Goal: Transaction & Acquisition: Purchase product/service

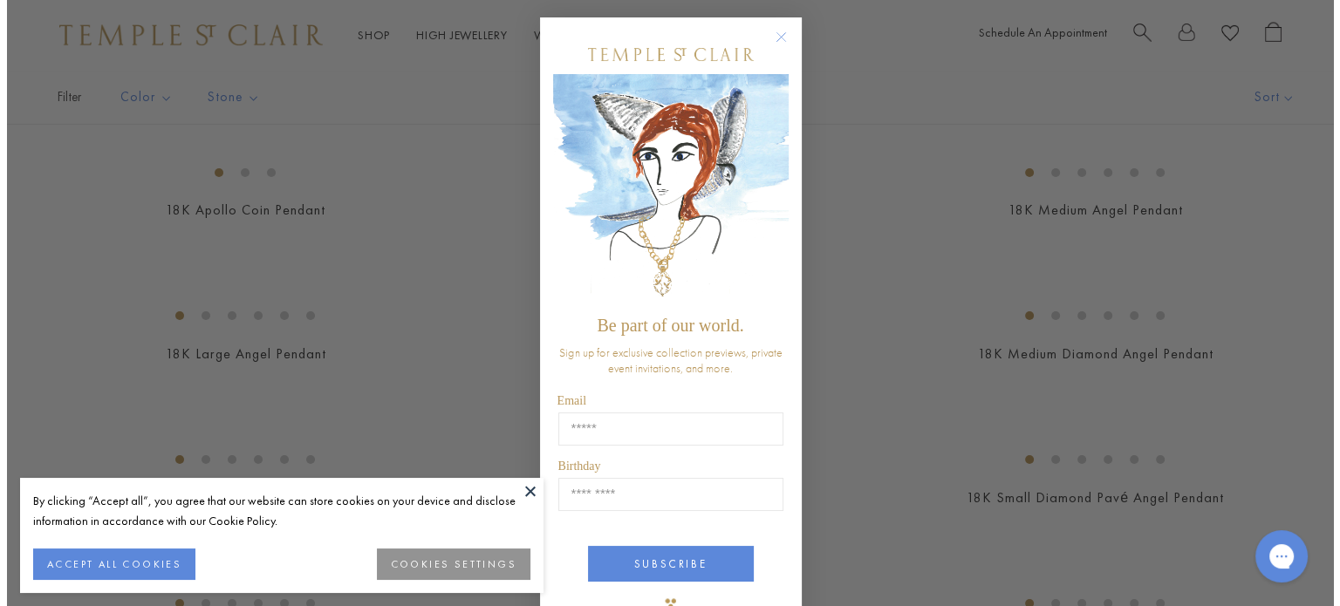
scroll to position [714, 0]
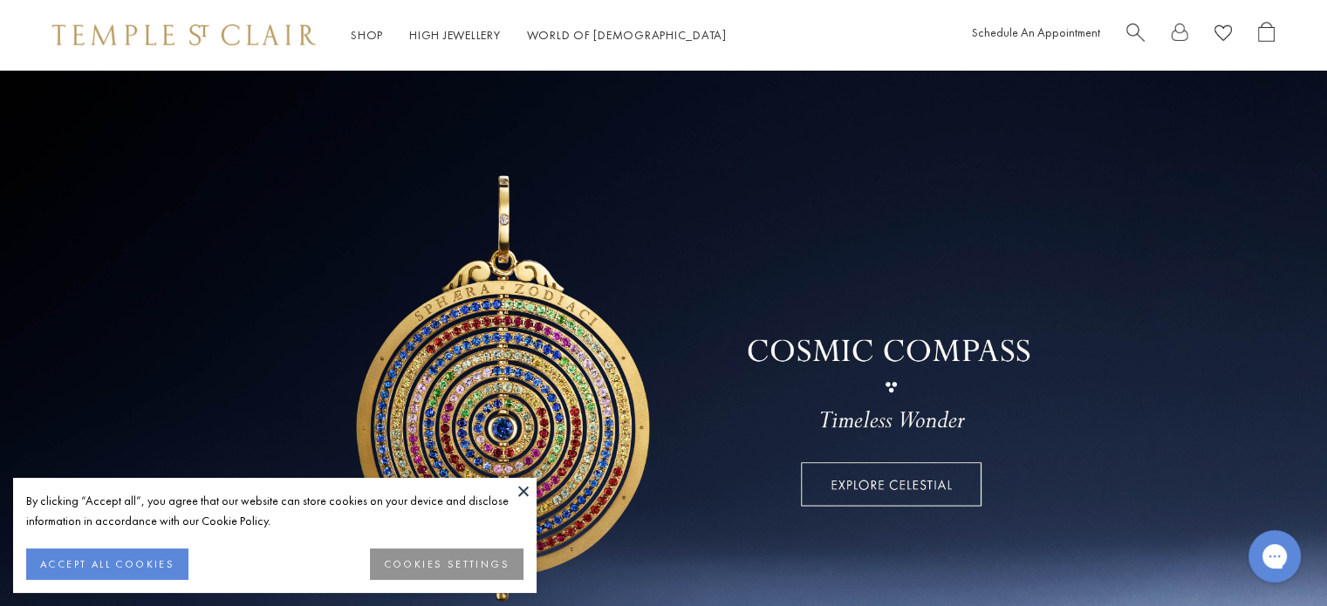
click at [524, 490] on button at bounding box center [523, 491] width 26 height 26
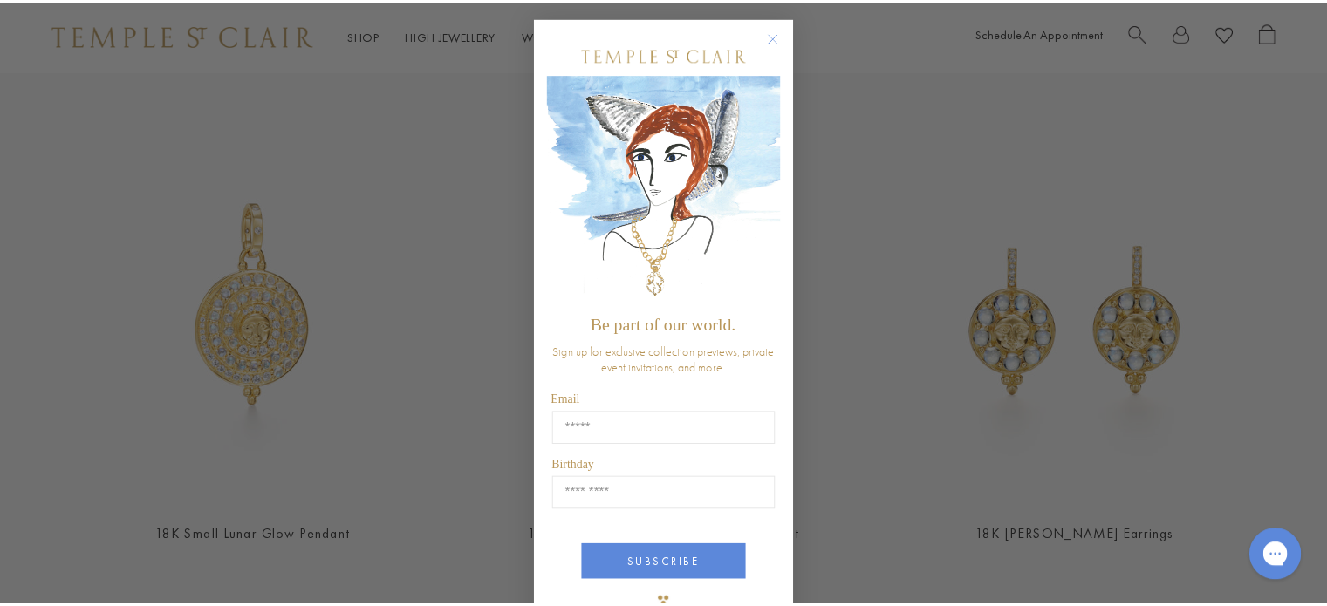
scroll to position [35, 0]
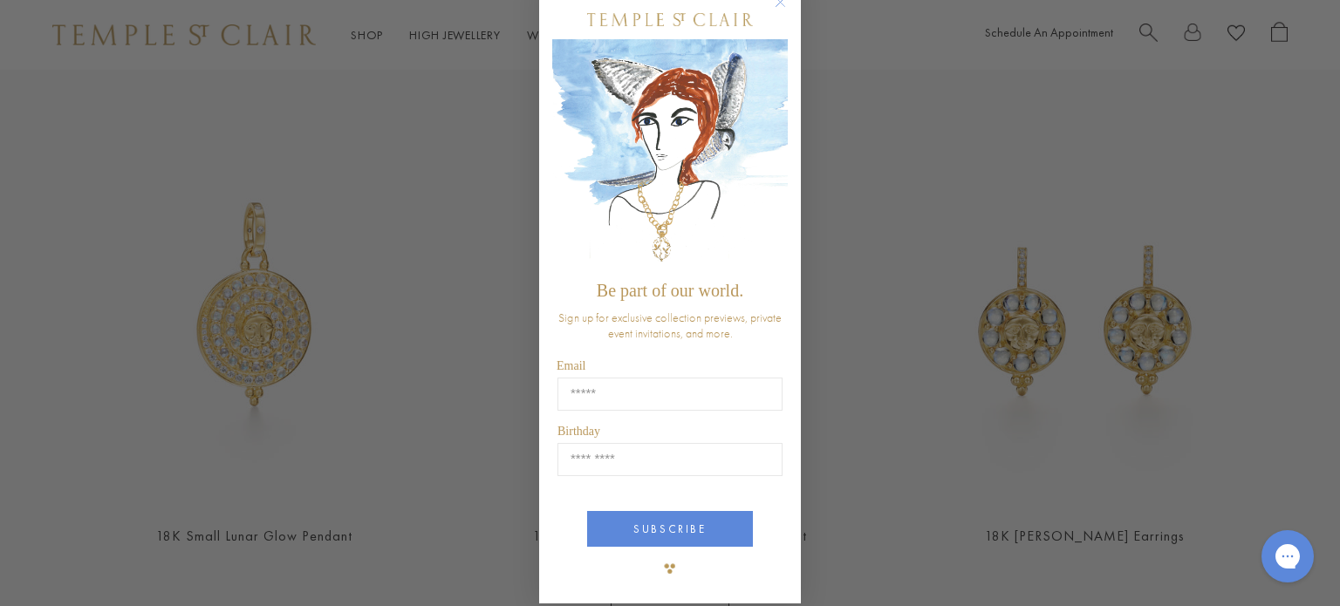
click at [778, 3] on circle "Close dialog" at bounding box center [780, 2] width 21 height 21
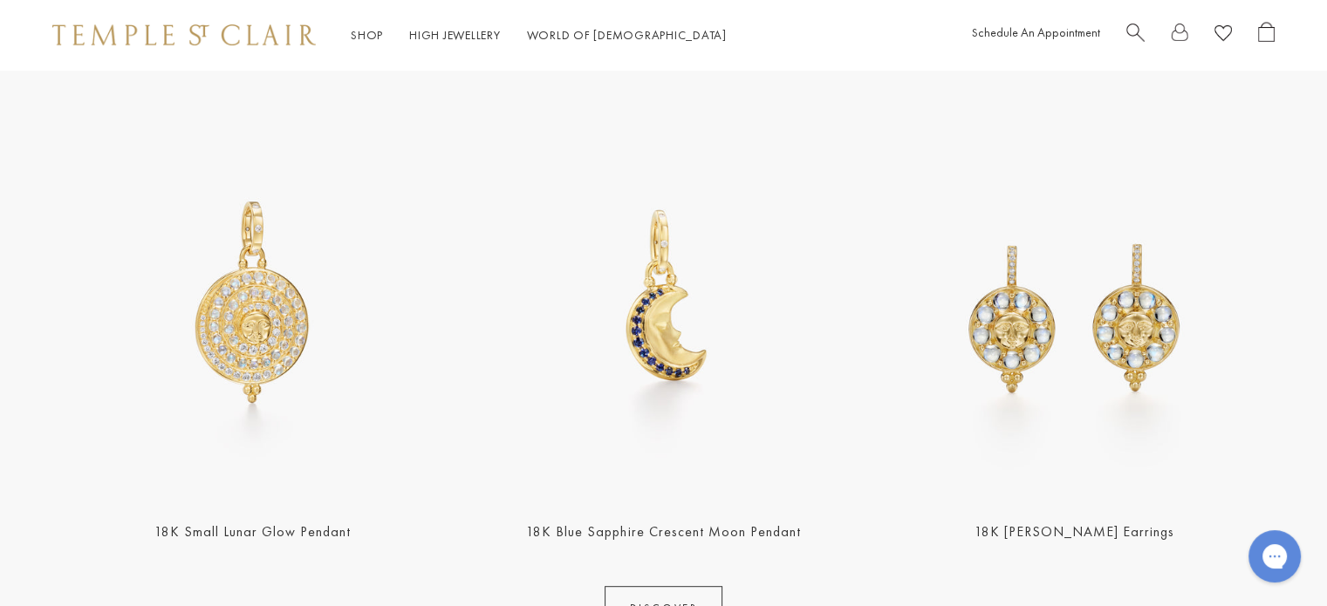
click at [248, 456] on img at bounding box center [252, 301] width 400 height 400
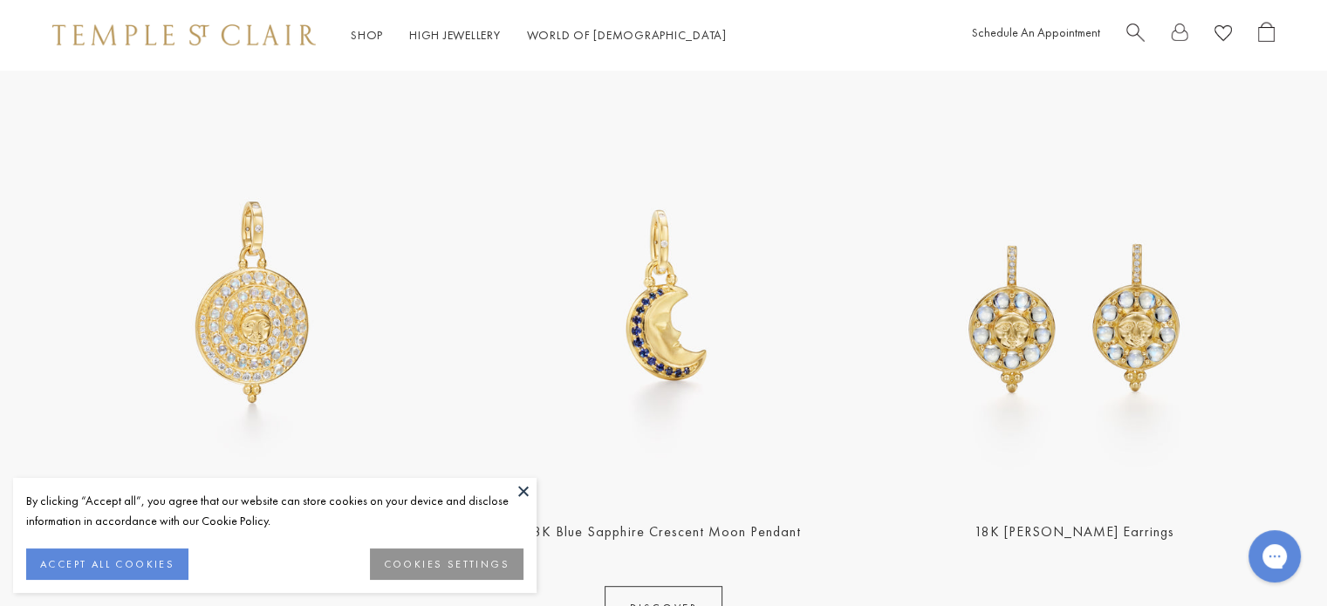
click at [520, 488] on button at bounding box center [523, 491] width 26 height 26
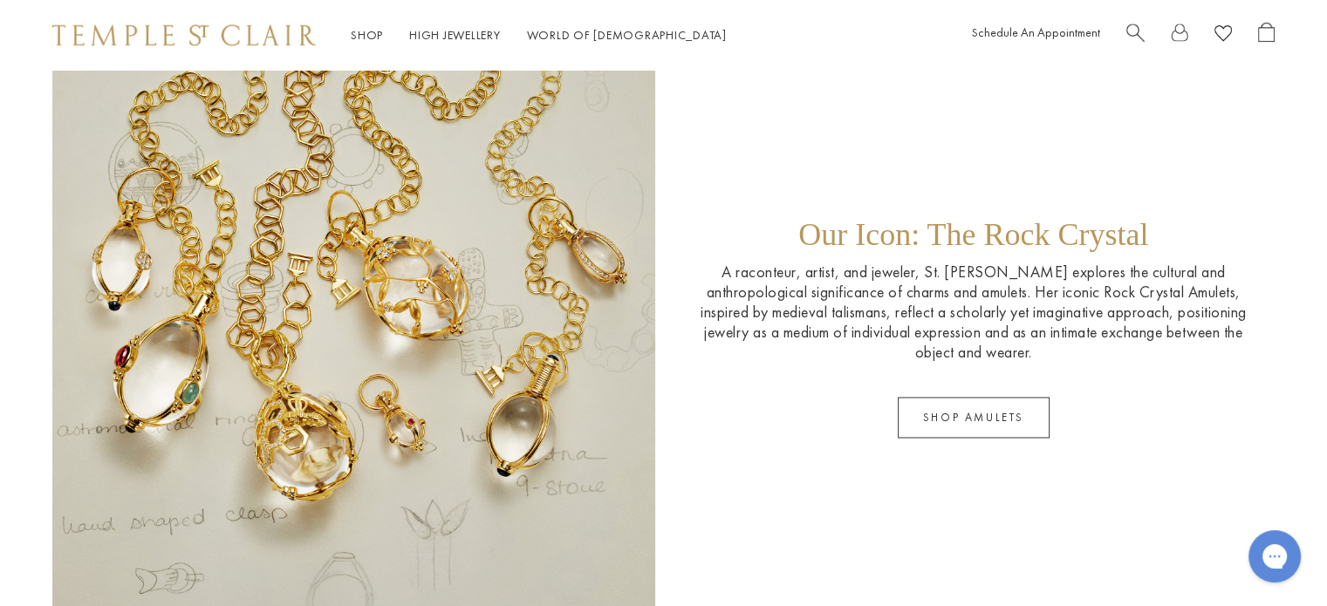
scroll to position [2825, 0]
